Goal: Navigation & Orientation: Find specific page/section

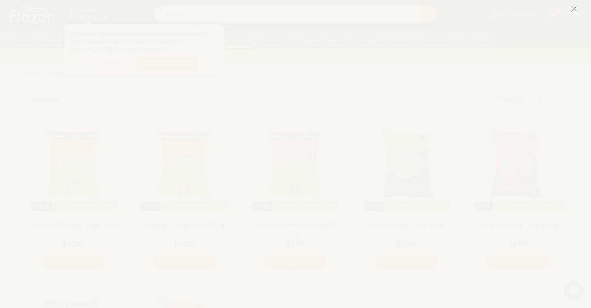
click at [576, 10] on icon at bounding box center [574, 9] width 7 height 7
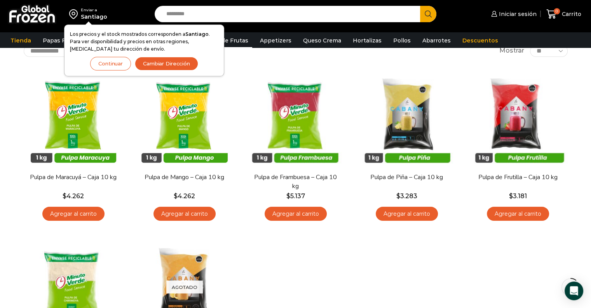
scroll to position [39, 0]
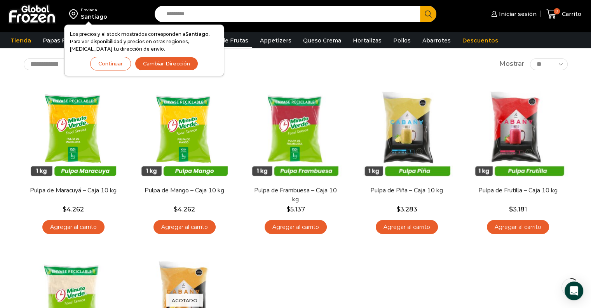
click at [118, 63] on button "Continuar" at bounding box center [110, 64] width 41 height 14
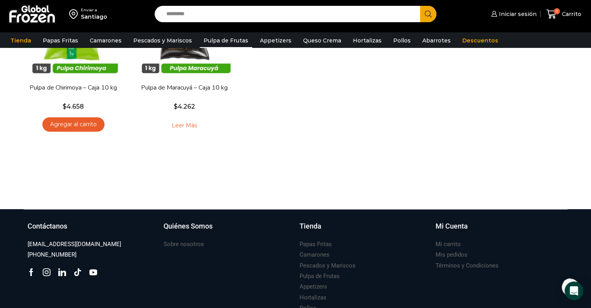
scroll to position [376, 0]
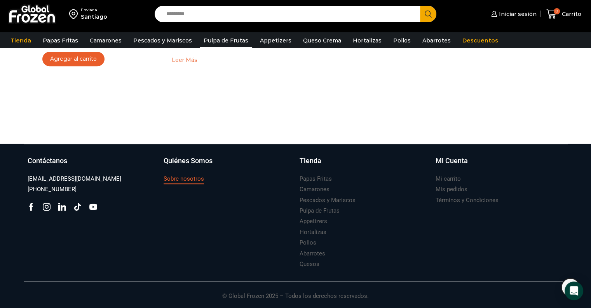
click at [168, 178] on h3 "Sobre nosotros" at bounding box center [184, 179] width 40 height 8
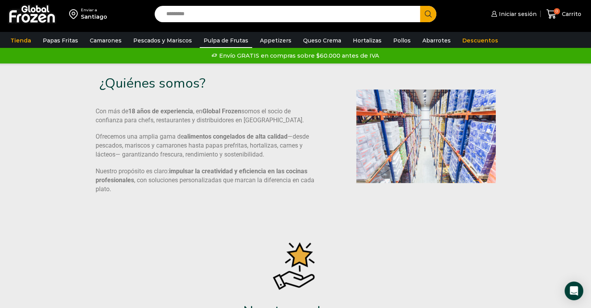
click at [214, 35] on link "Pulpa de Frutas" at bounding box center [226, 40] width 52 height 15
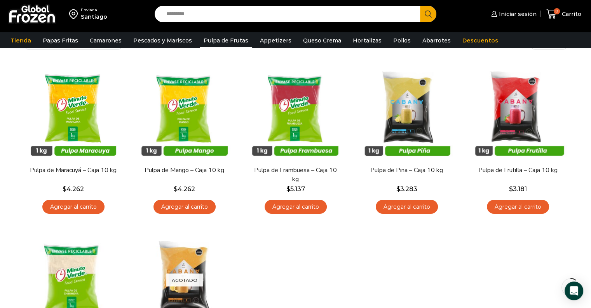
scroll to position [78, 0]
